Goal: Information Seeking & Learning: Learn about a topic

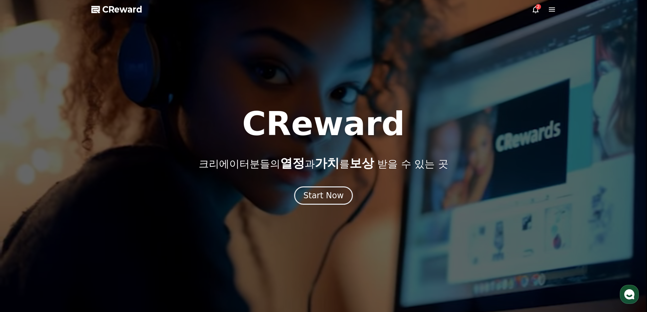
click at [324, 186] on div "CReward 크리에이터분들의 열정 과 가치 를 보상 받을 수 있는 곳 Start Now" at bounding box center [323, 156] width 647 height 97
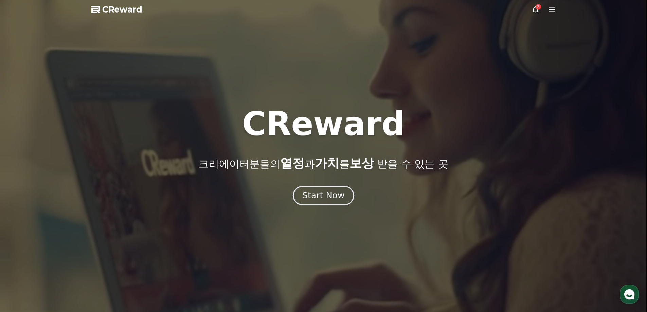
click at [324, 191] on div "Start Now" at bounding box center [323, 196] width 42 height 12
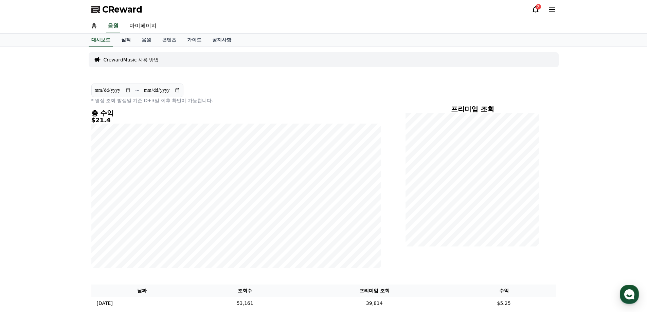
click at [131, 39] on link "실적" at bounding box center [126, 40] width 20 height 13
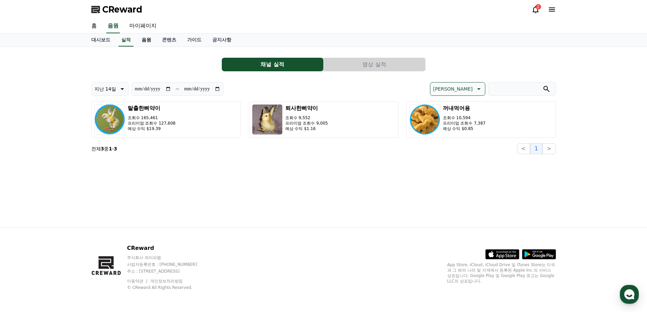
click at [145, 44] on link "음원" at bounding box center [146, 40] width 20 height 13
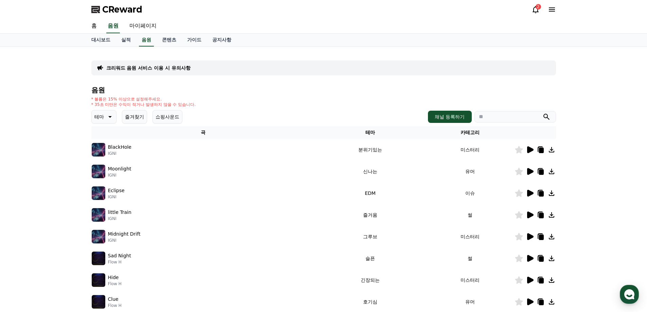
click at [526, 141] on td at bounding box center [535, 150] width 41 height 22
click at [530, 146] on icon at bounding box center [530, 150] width 8 height 8
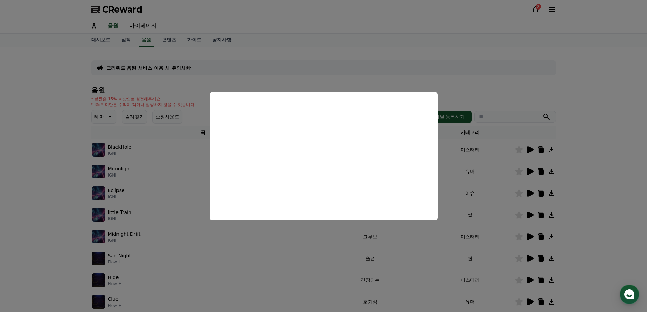
click at [522, 110] on button "close modal" at bounding box center [323, 156] width 647 height 312
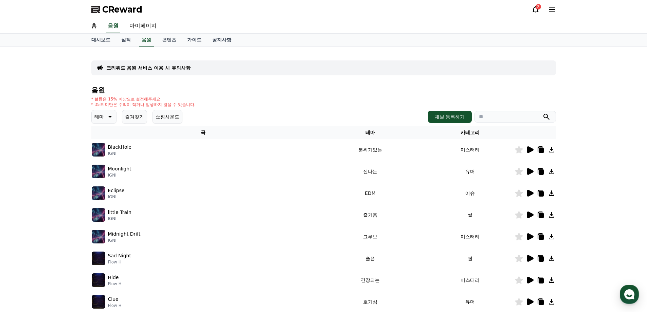
click at [529, 170] on icon at bounding box center [530, 171] width 6 height 7
click at [530, 174] on icon at bounding box center [530, 171] width 6 height 7
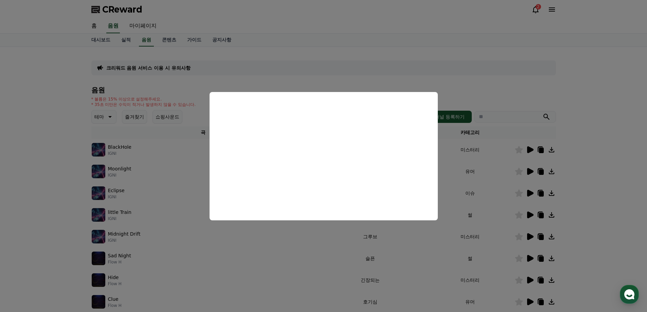
click at [510, 204] on button "close modal" at bounding box center [323, 156] width 647 height 312
click at [530, 194] on icon at bounding box center [530, 193] width 6 height 7
click at [177, 214] on button "close modal" at bounding box center [323, 156] width 647 height 312
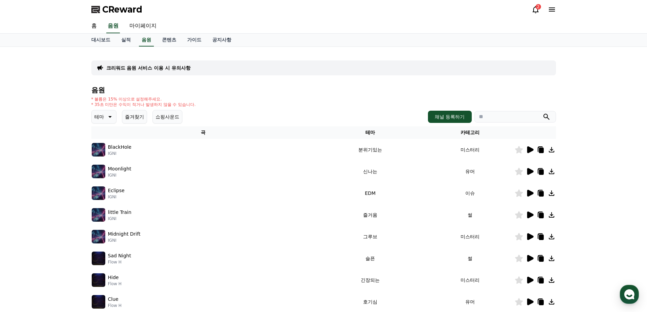
click at [103, 119] on p "테마" at bounding box center [99, 117] width 10 height 10
click at [110, 157] on button "통통튀는" at bounding box center [104, 155] width 24 height 15
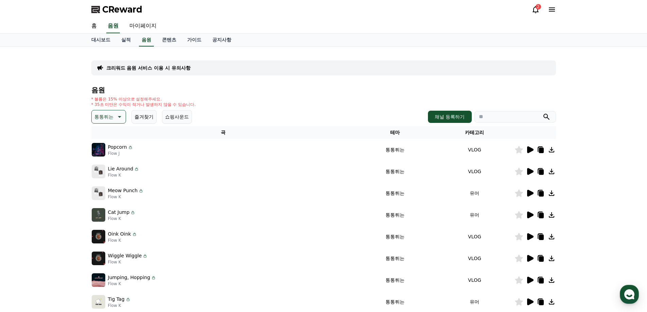
click at [529, 146] on icon at bounding box center [530, 150] width 8 height 8
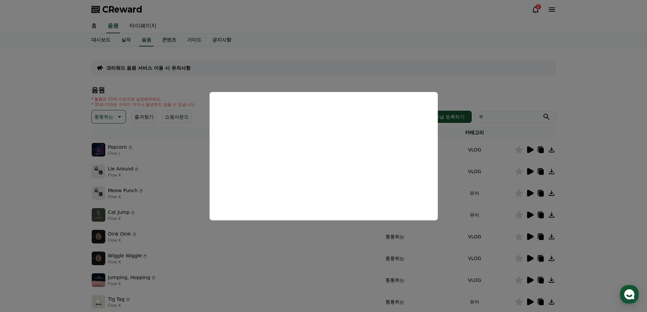
click at [530, 172] on button "close modal" at bounding box center [323, 156] width 647 height 312
click at [530, 172] on icon at bounding box center [530, 171] width 6 height 7
click at [531, 193] on button "close modal" at bounding box center [323, 156] width 647 height 312
click at [531, 193] on icon at bounding box center [530, 193] width 6 height 7
click at [530, 216] on button "close modal" at bounding box center [323, 156] width 647 height 312
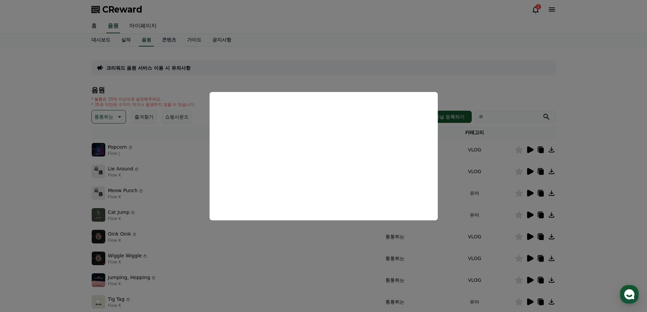
click at [530, 216] on icon at bounding box center [530, 215] width 6 height 7
click at [535, 257] on button "close modal" at bounding box center [323, 156] width 647 height 312
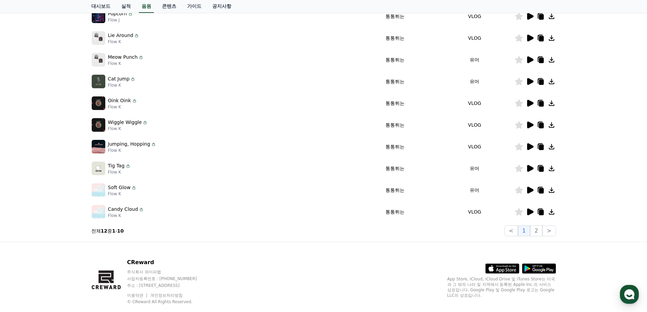
scroll to position [148, 0]
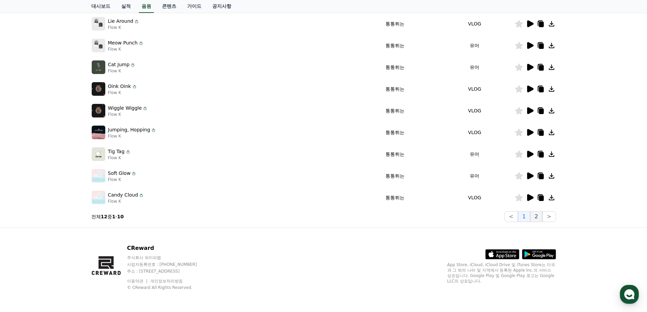
click at [537, 215] on button "2" at bounding box center [536, 216] width 12 height 11
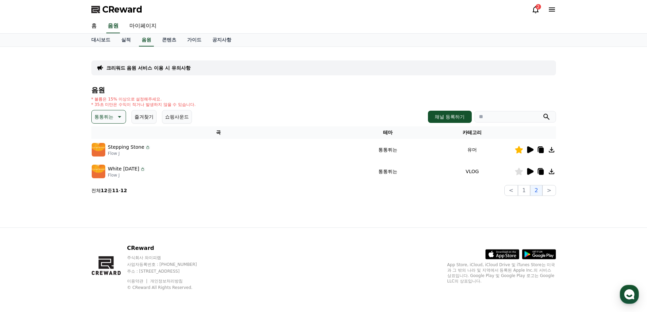
click at [532, 150] on icon at bounding box center [530, 149] width 6 height 7
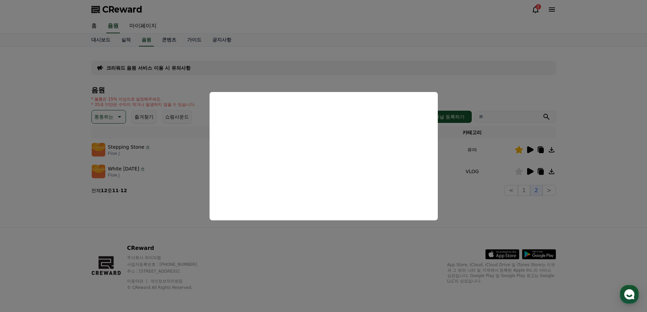
click at [455, 159] on button "close modal" at bounding box center [323, 156] width 647 height 312
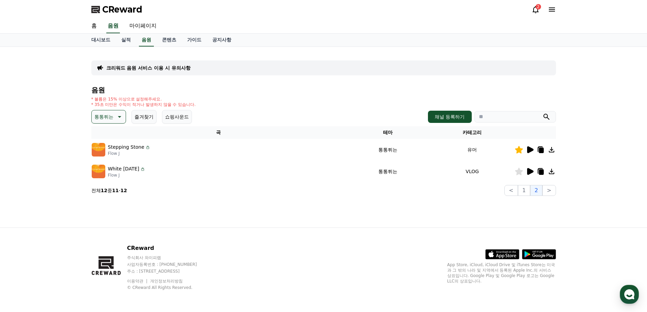
click at [113, 118] on p "통통튀는" at bounding box center [103, 117] width 19 height 10
click at [101, 137] on button "호기심" at bounding box center [102, 136] width 20 height 15
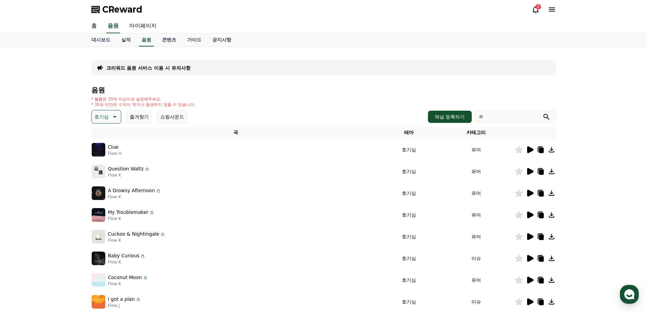
click at [523, 148] on icon at bounding box center [519, 149] width 8 height 7
click at [529, 150] on icon at bounding box center [530, 149] width 6 height 7
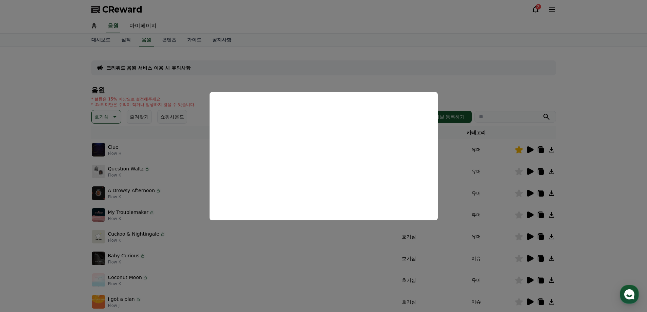
click at [524, 160] on button "close modal" at bounding box center [323, 156] width 647 height 312
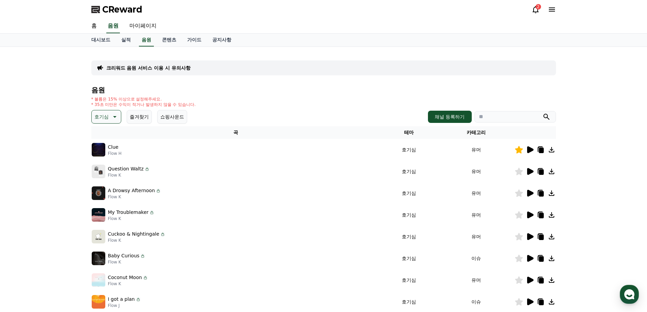
click at [519, 149] on icon at bounding box center [519, 149] width 8 height 7
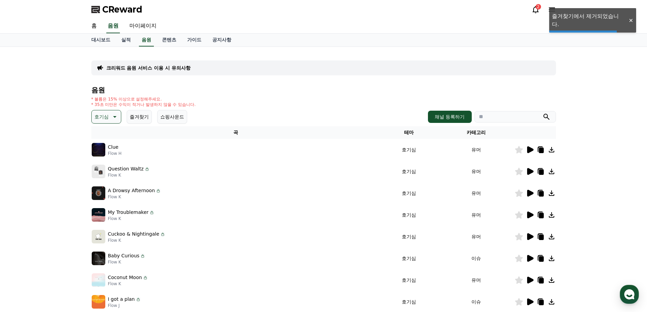
click at [531, 173] on icon at bounding box center [530, 171] width 6 height 7
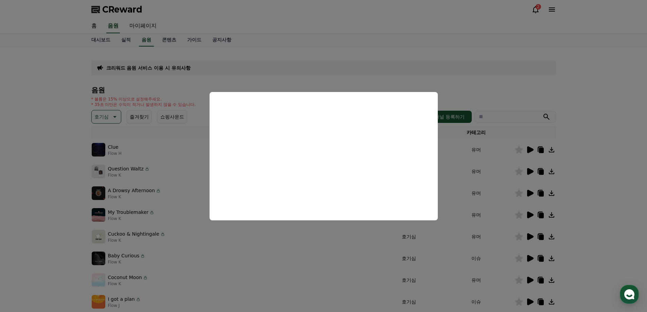
click at [530, 192] on button "close modal" at bounding box center [323, 156] width 647 height 312
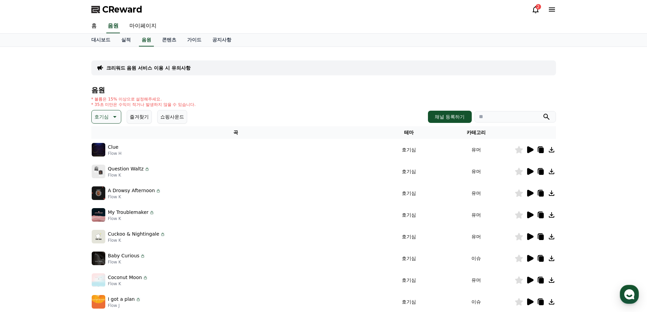
click at [531, 194] on icon at bounding box center [530, 193] width 6 height 7
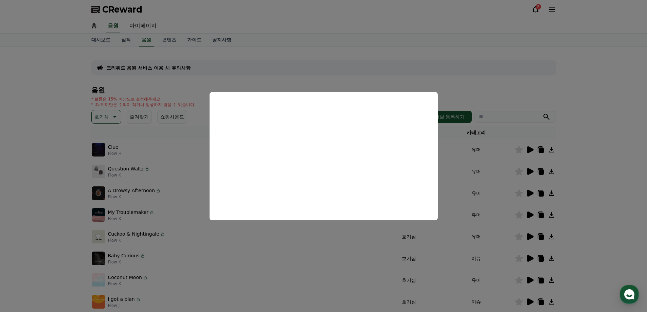
click at [489, 188] on button "close modal" at bounding box center [323, 156] width 647 height 312
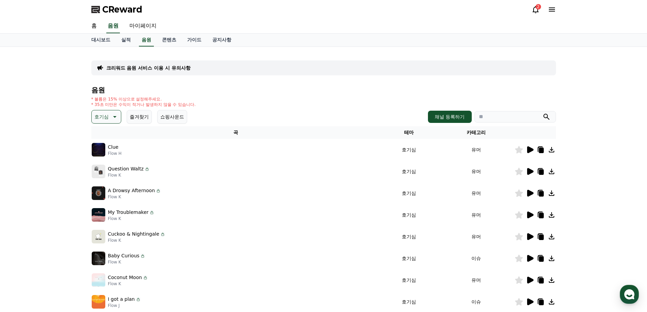
click at [531, 217] on icon at bounding box center [530, 215] width 6 height 7
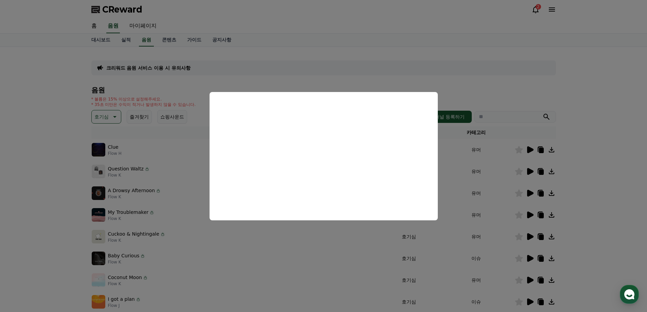
click at [157, 174] on button "close modal" at bounding box center [323, 156] width 647 height 312
